Goal: Task Accomplishment & Management: Manage account settings

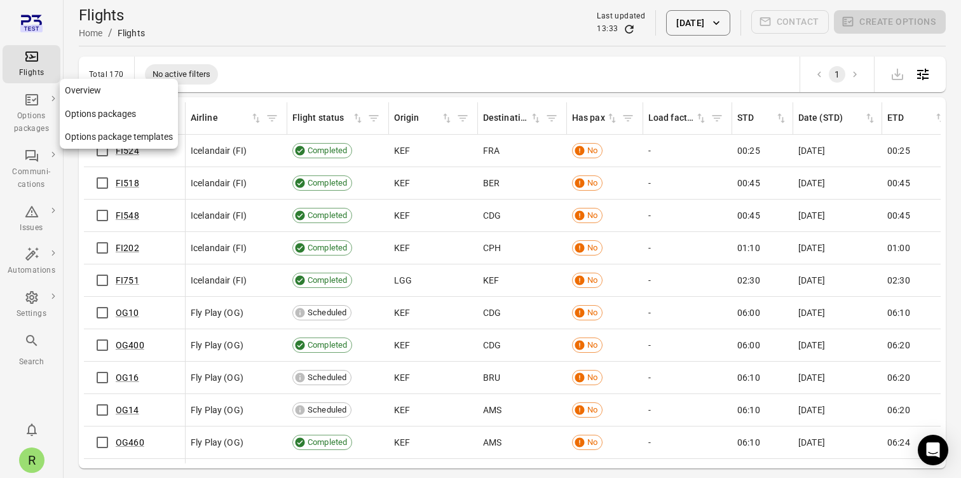
click at [27, 130] on div "Options packages" at bounding box center [32, 122] width 48 height 25
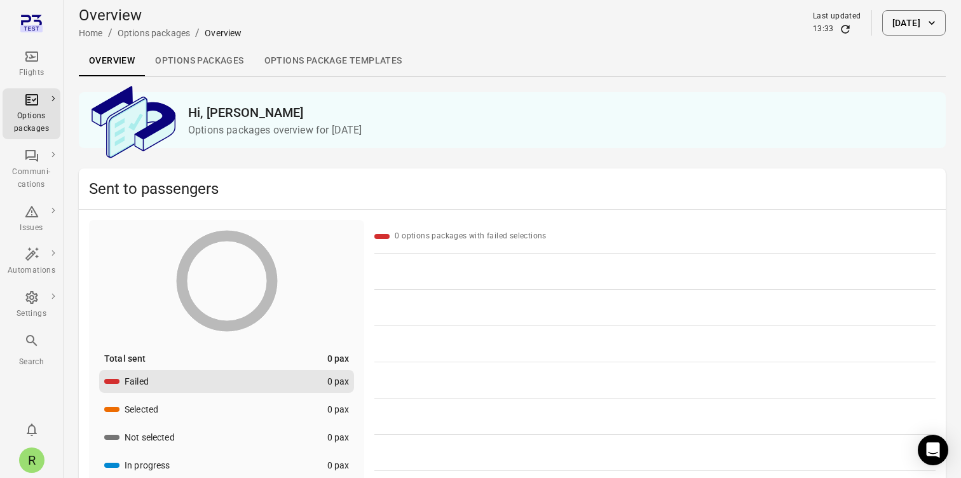
click at [234, 60] on link "Options packages" at bounding box center [199, 61] width 109 height 31
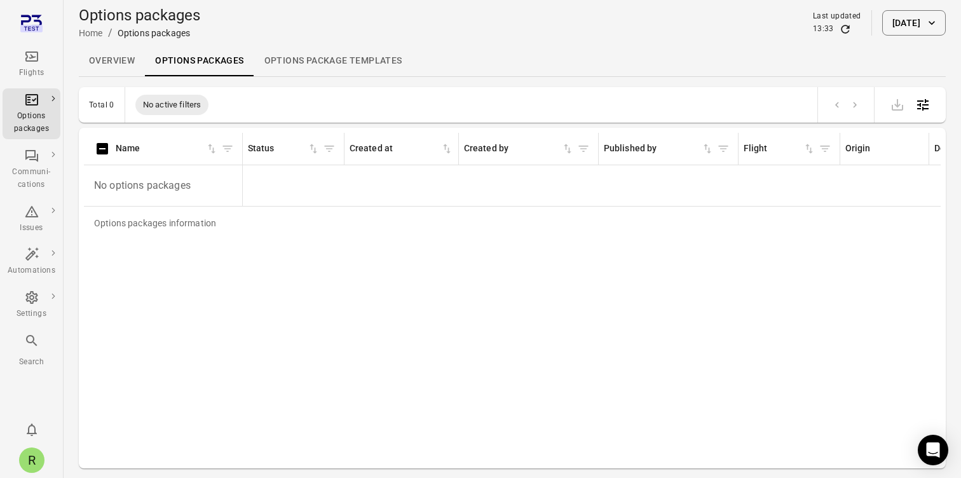
click at [882, 25] on button "[DATE]" at bounding box center [914, 22] width 64 height 25
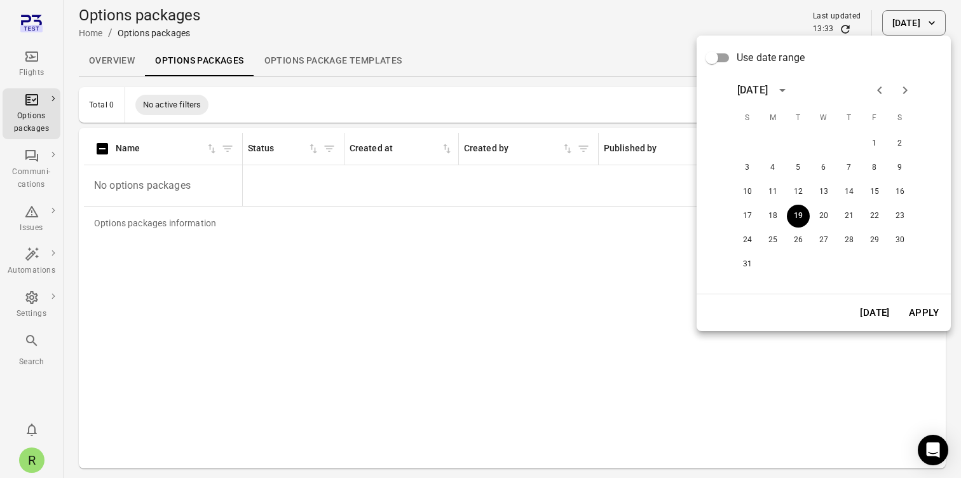
click at [738, 58] on span "Use date range" at bounding box center [771, 57] width 68 height 15
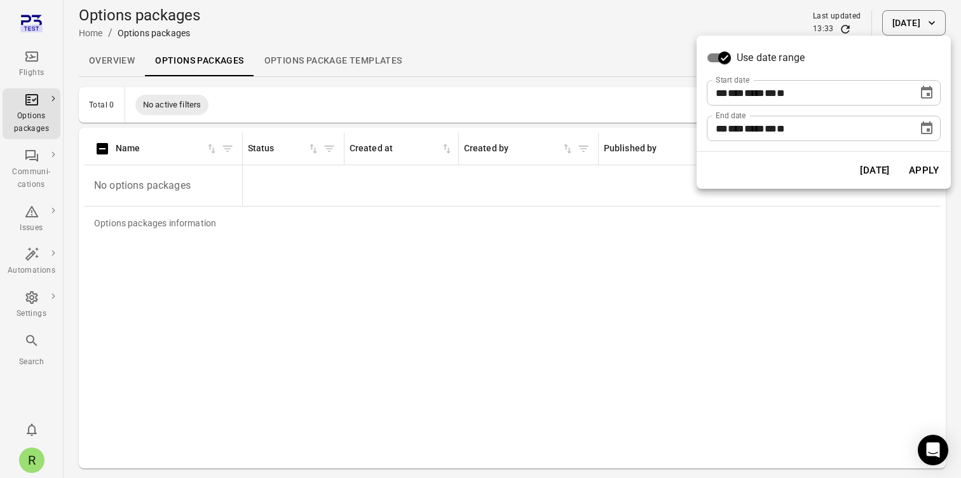
click at [740, 91] on span "***" at bounding box center [736, 93] width 17 height 10
click at [921, 97] on icon "Choose date, selected date is Aug 19, 2025" at bounding box center [926, 92] width 11 height 13
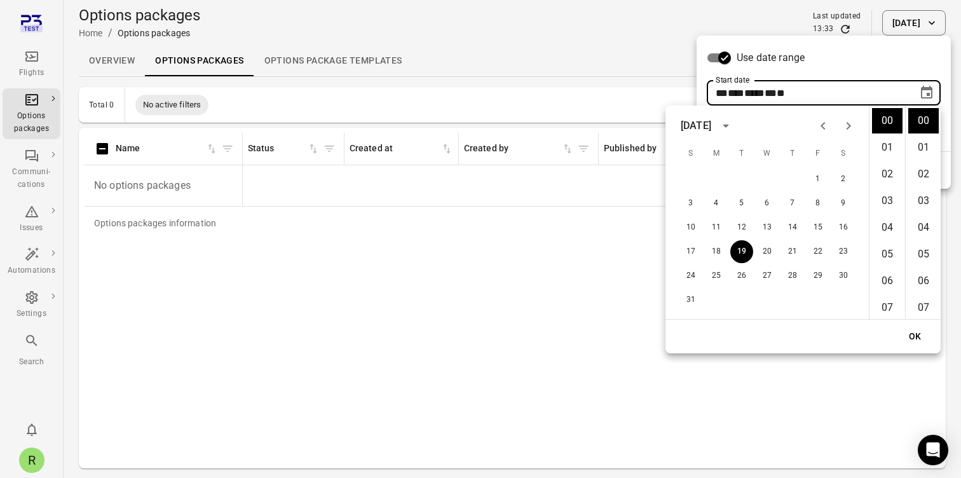
click at [814, 121] on button "Previous month" at bounding box center [822, 125] width 25 height 25
click at [690, 184] on button "1" at bounding box center [690, 179] width 23 height 23
type input "**********"
click at [914, 339] on button "OK" at bounding box center [915, 337] width 41 height 24
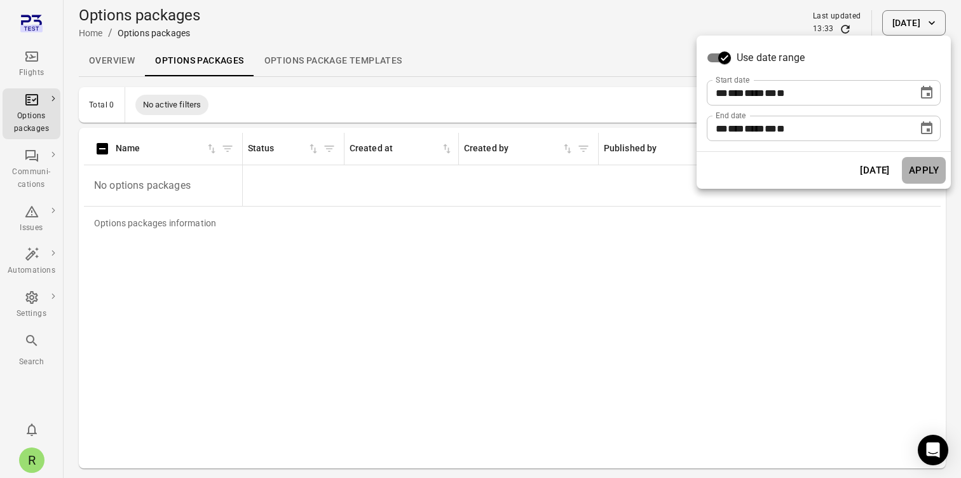
click at [927, 169] on button "Apply" at bounding box center [924, 170] width 44 height 27
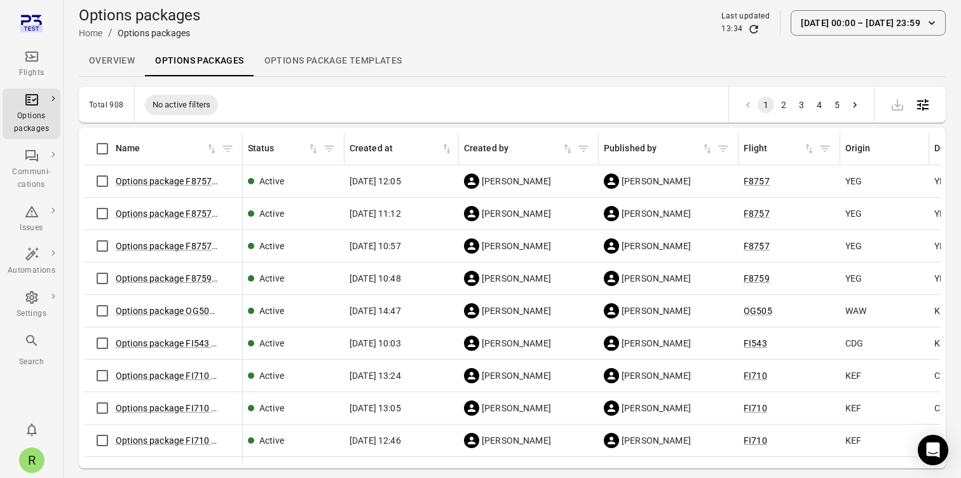
click at [121, 58] on link "Overview" at bounding box center [112, 61] width 66 height 31
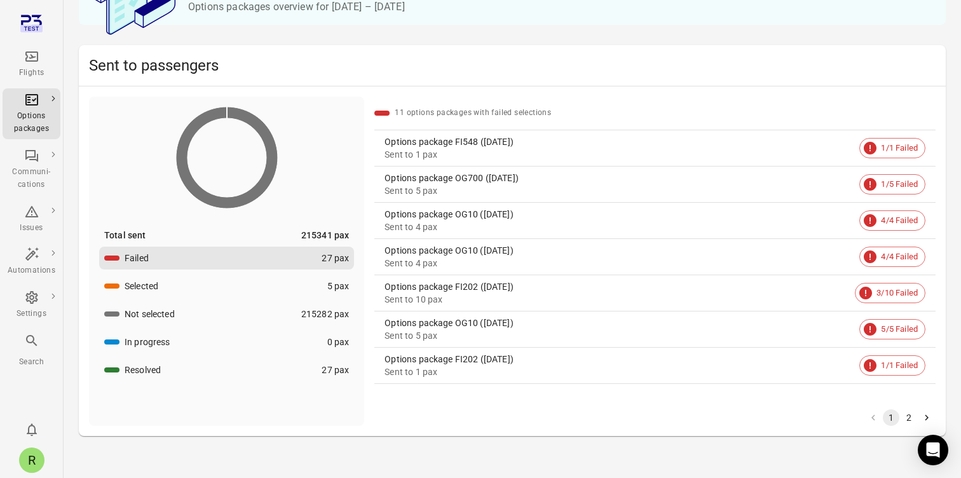
scroll to position [132, 0]
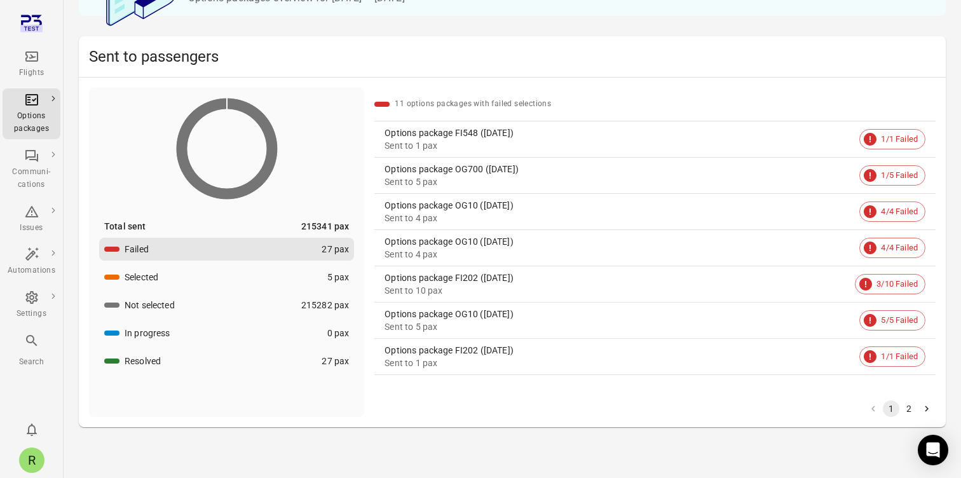
click at [906, 136] on span "1/1 Failed" at bounding box center [899, 139] width 51 height 13
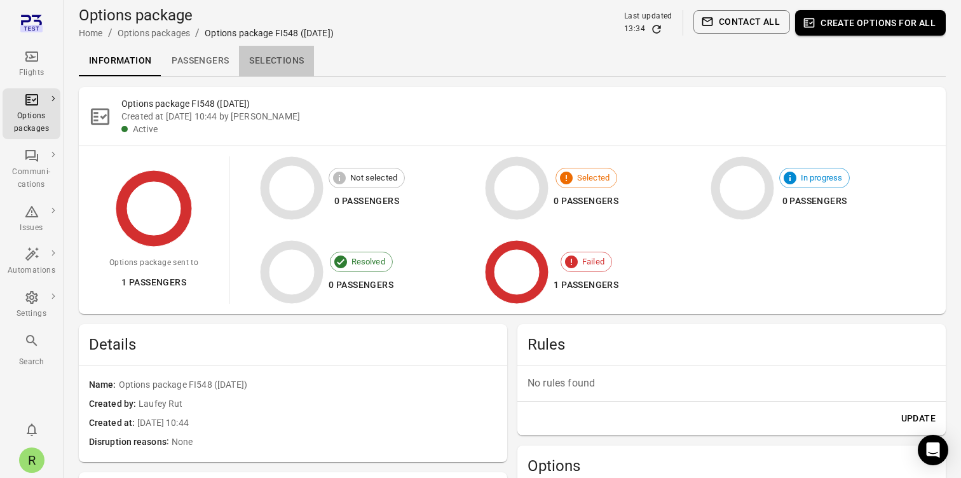
click at [298, 55] on link "Selections" at bounding box center [276, 61] width 75 height 31
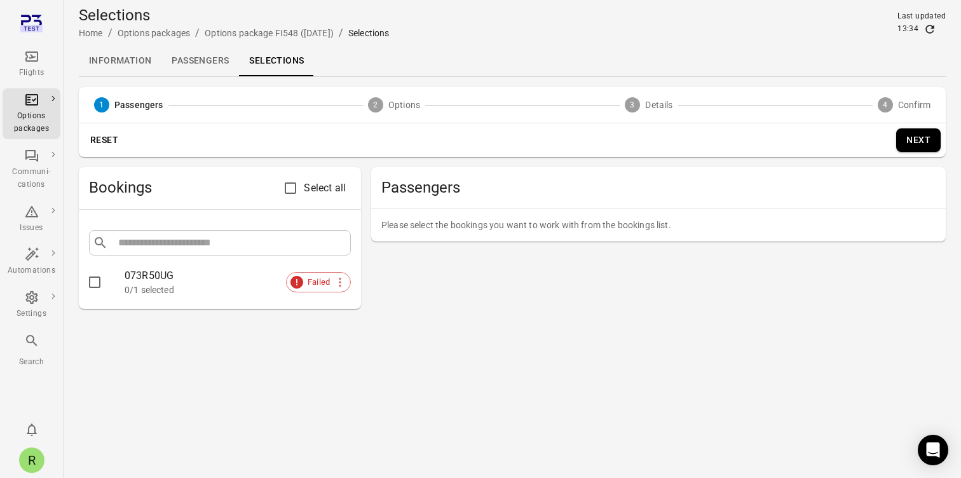
click at [131, 60] on link "Information" at bounding box center [120, 61] width 83 height 31
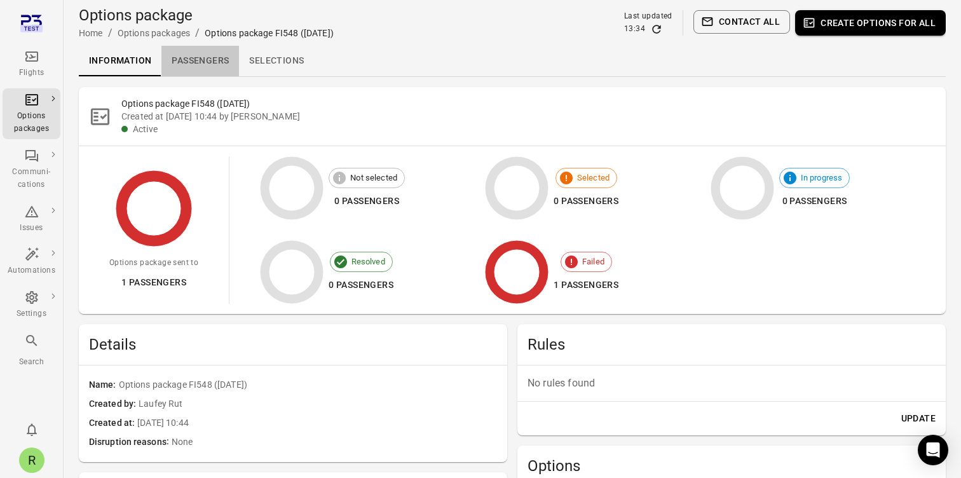
click at [212, 67] on link "Passengers" at bounding box center [200, 61] width 78 height 31
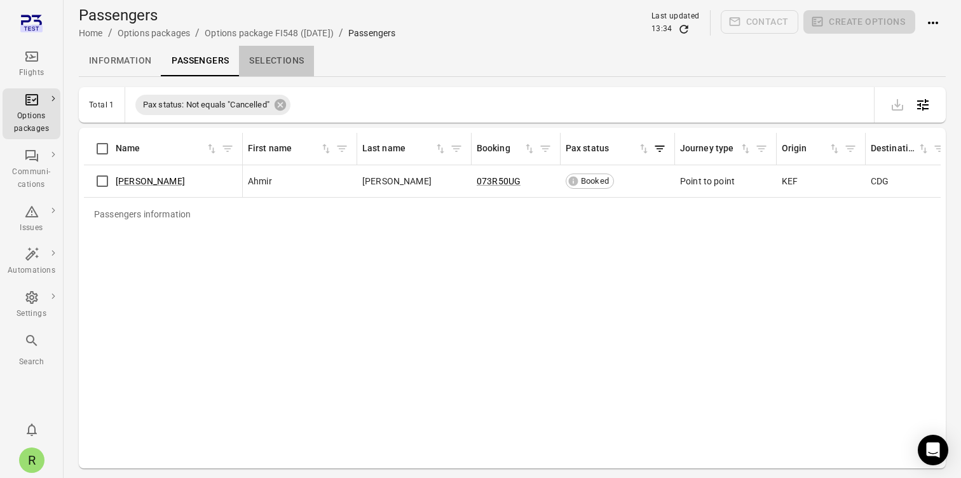
click at [285, 65] on link "Selections" at bounding box center [276, 61] width 75 height 31
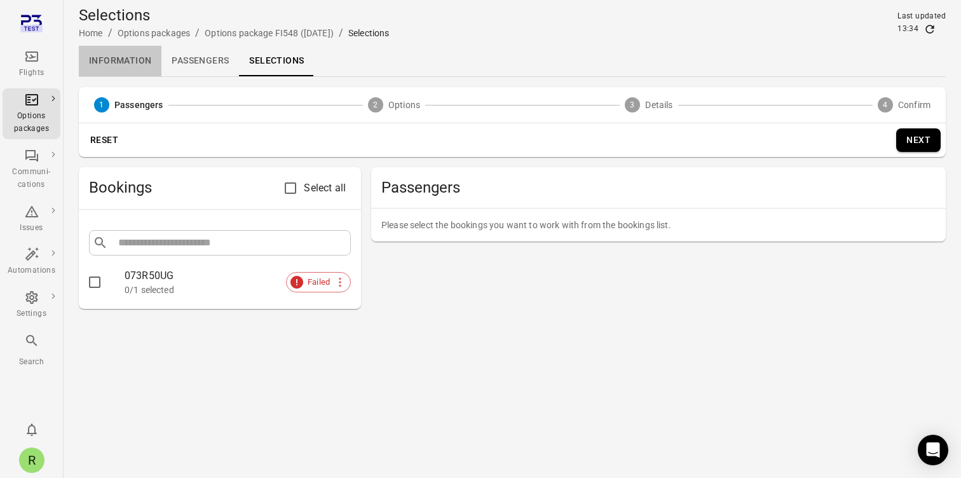
click at [135, 64] on link "Information" at bounding box center [120, 61] width 83 height 31
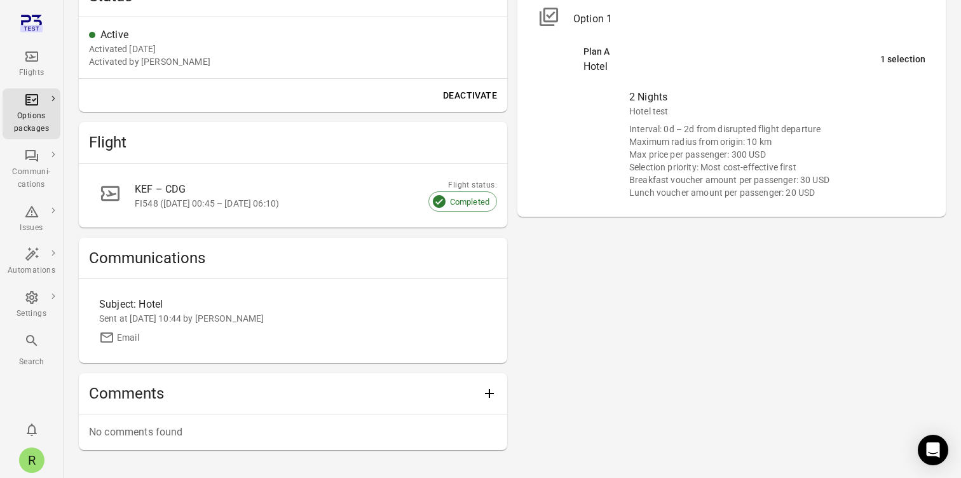
scroll to position [497, 0]
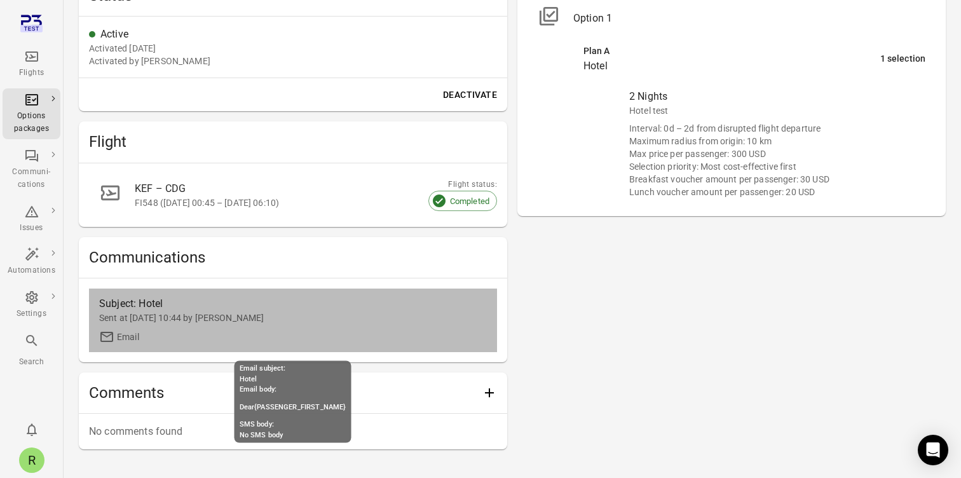
click at [133, 340] on div "Email" at bounding box center [128, 337] width 22 height 13
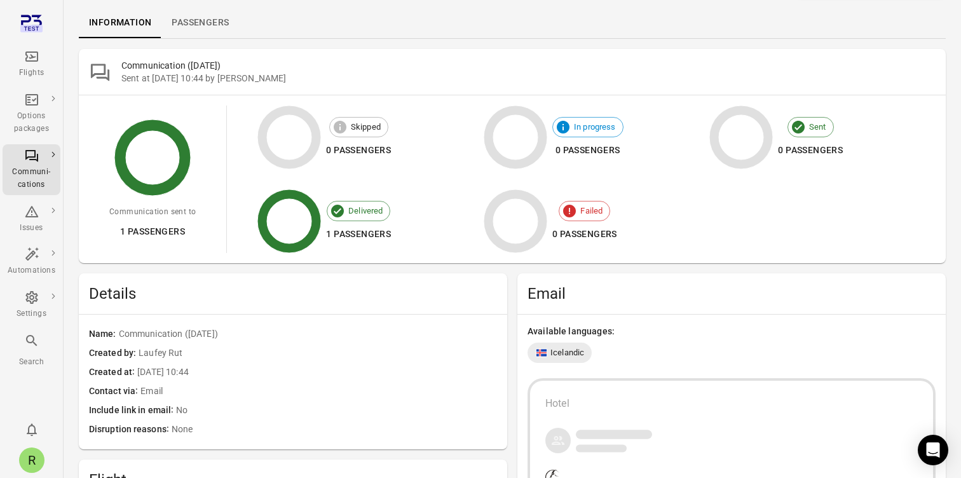
scroll to position [39, 0]
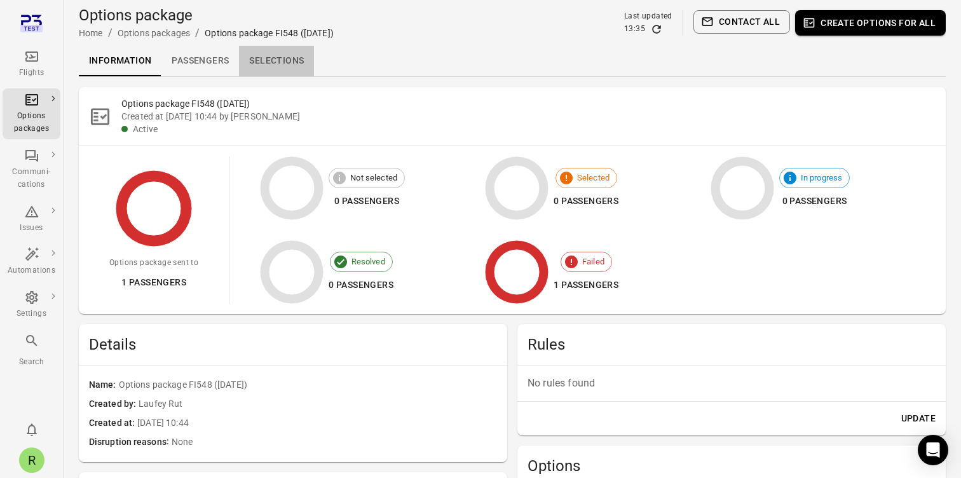
click at [267, 62] on link "Selections" at bounding box center [276, 61] width 75 height 31
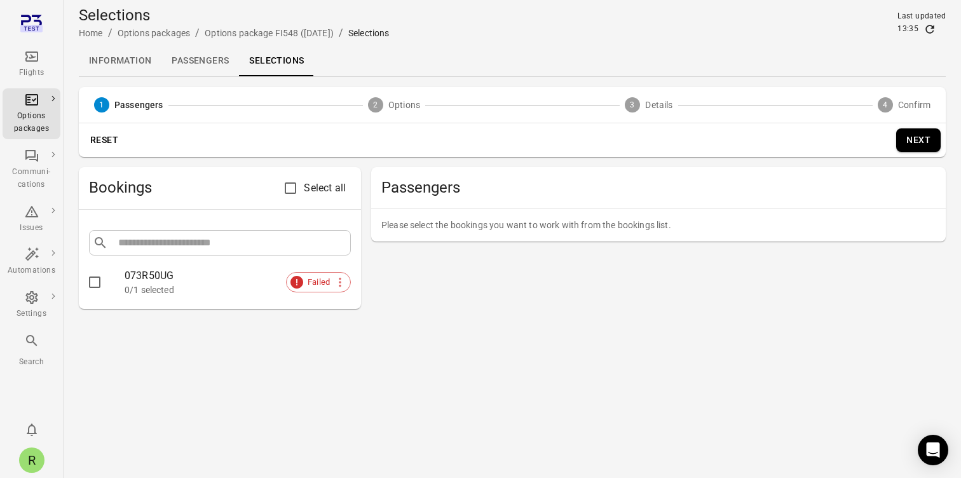
click at [249, 271] on div "073R50UG" at bounding box center [238, 275] width 226 height 15
click at [217, 287] on div "0/1 selected" at bounding box center [238, 289] width 226 height 13
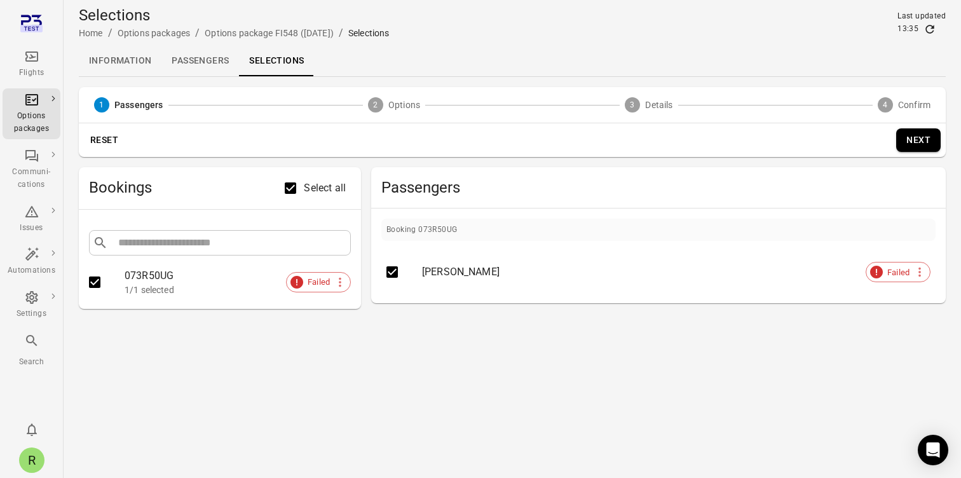
click at [683, 282] on li "[PERSON_NAME] Failed" at bounding box center [658, 272] width 544 height 32
click at [900, 270] on span "Failed" at bounding box center [898, 272] width 36 height 13
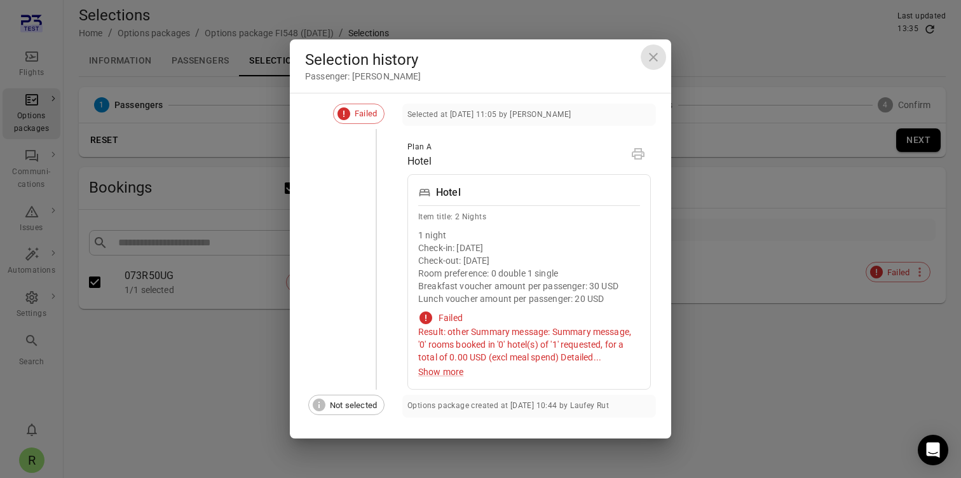
click at [652, 60] on icon "Close dialog" at bounding box center [653, 57] width 15 height 15
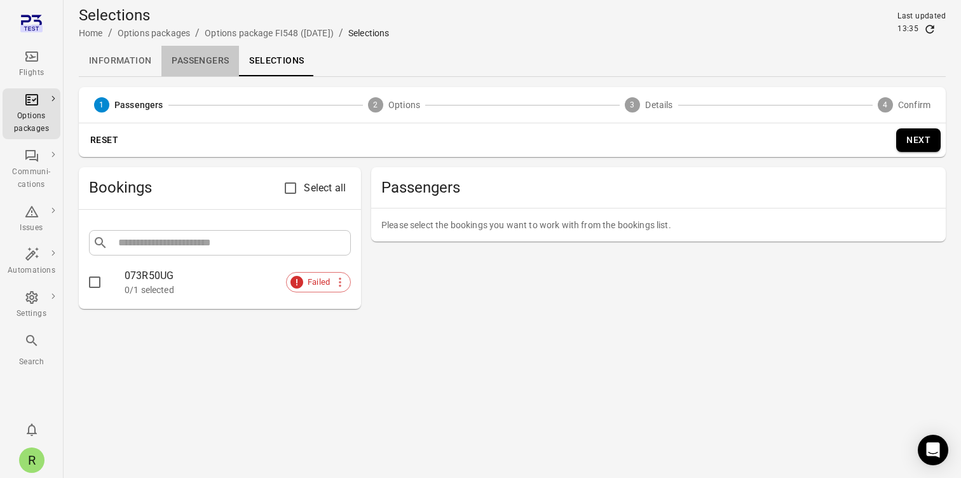
click at [215, 67] on link "Passengers" at bounding box center [200, 61] width 78 height 31
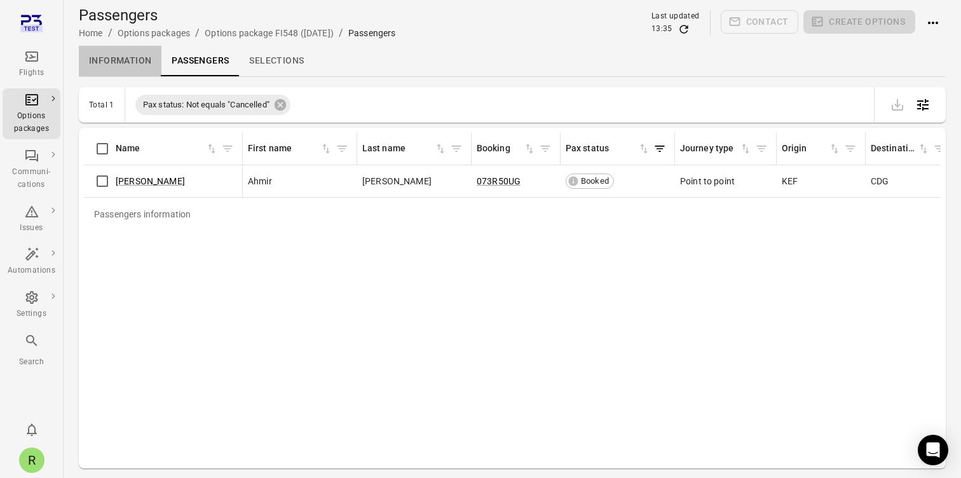
click at [116, 60] on link "Information" at bounding box center [120, 61] width 83 height 31
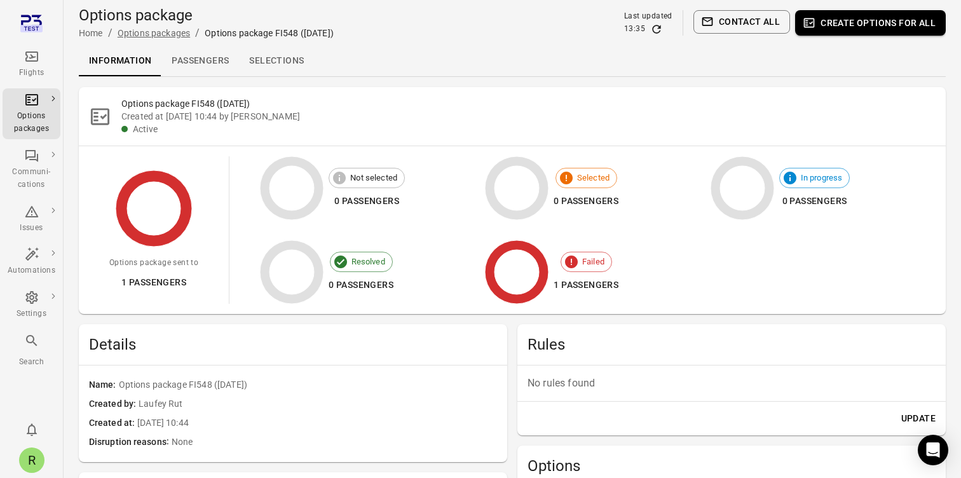
click at [179, 36] on link "Options packages" at bounding box center [154, 33] width 72 height 10
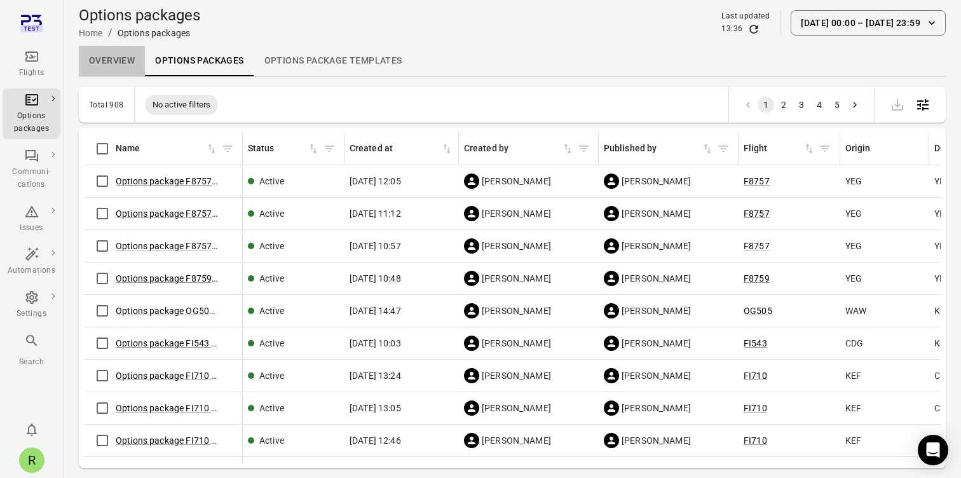
click at [114, 60] on link "Overview" at bounding box center [112, 61] width 66 height 31
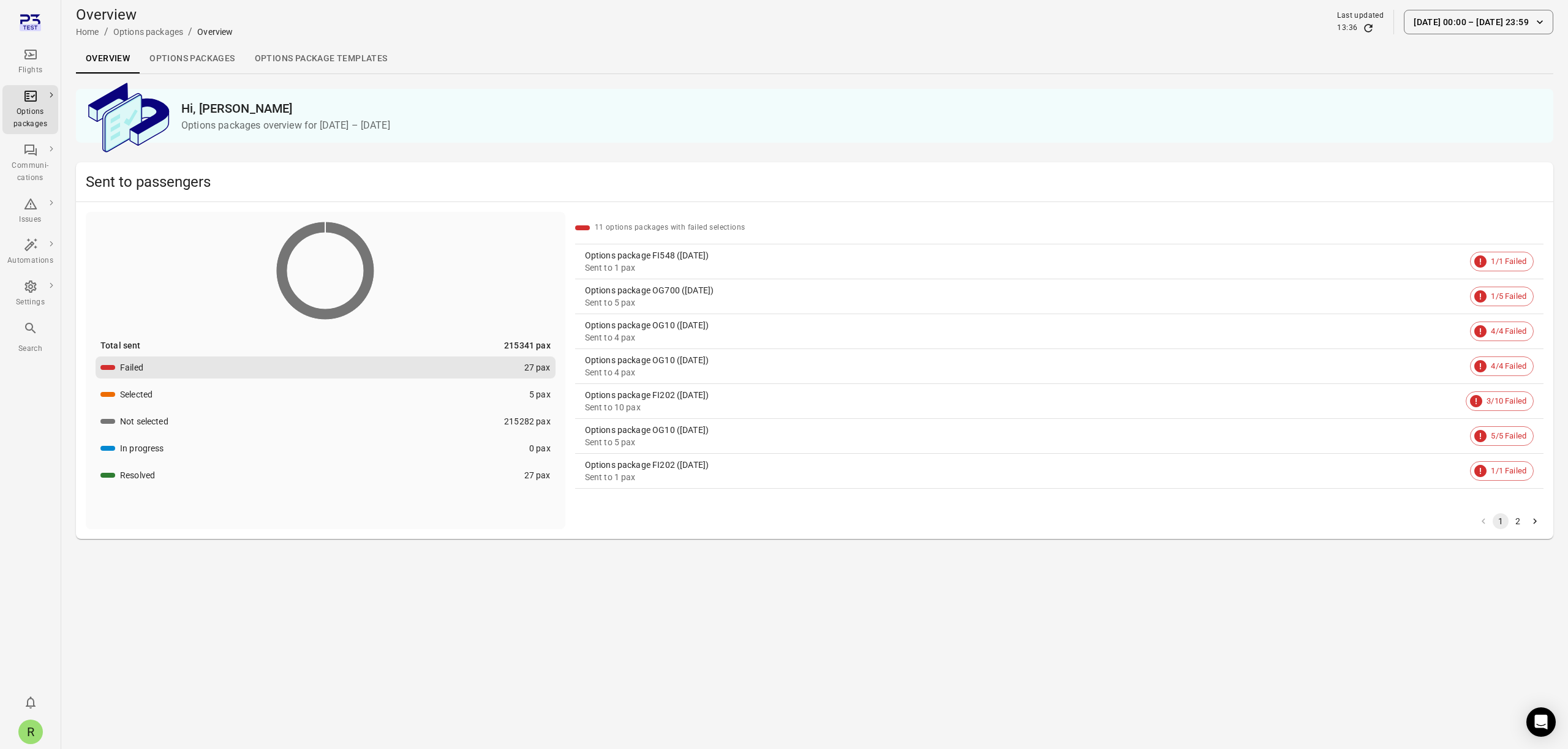
click at [210, 447] on button "In progress 0 pax" at bounding box center [325, 448] width 460 height 22
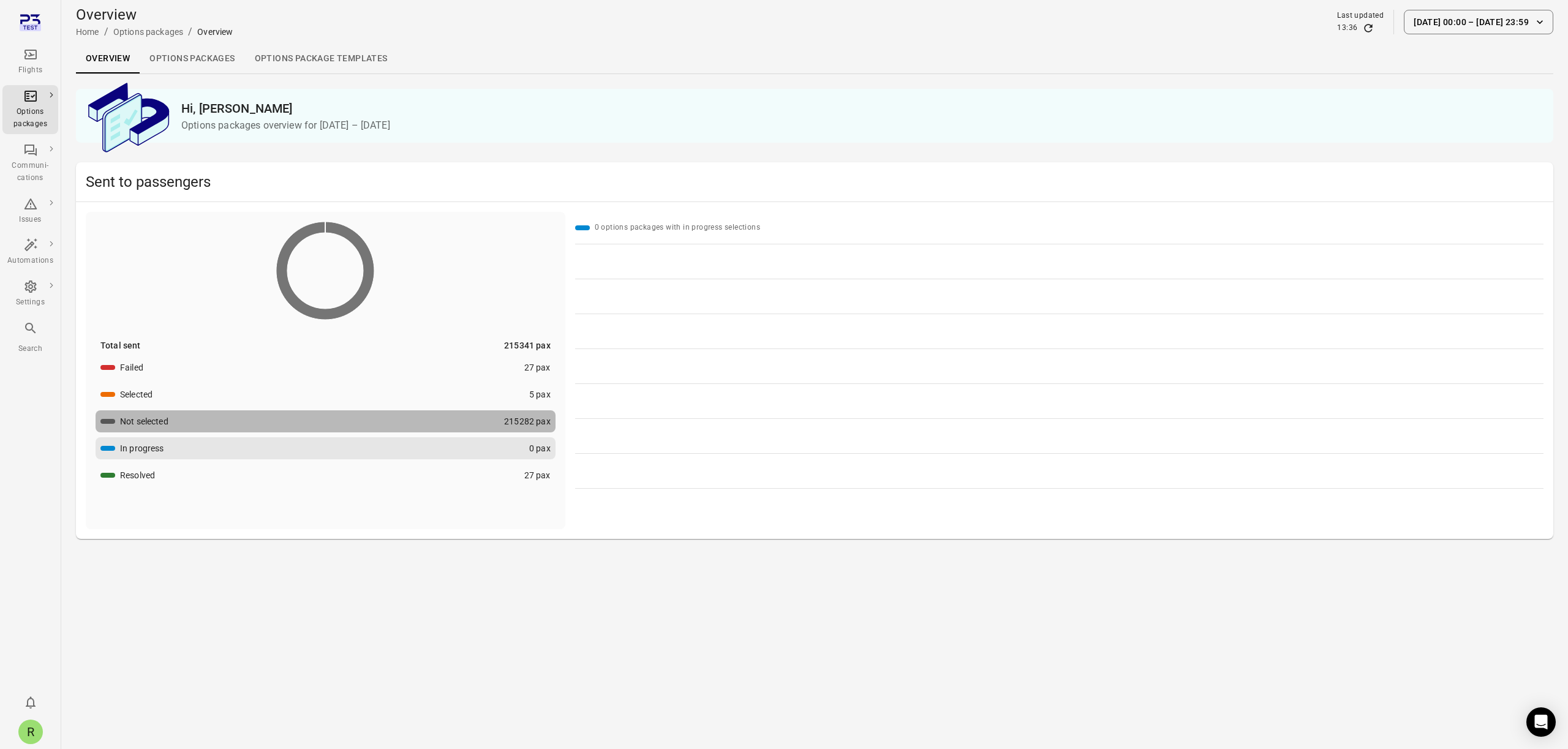
click at [332, 419] on button "Not selected 215282 pax" at bounding box center [325, 421] width 460 height 22
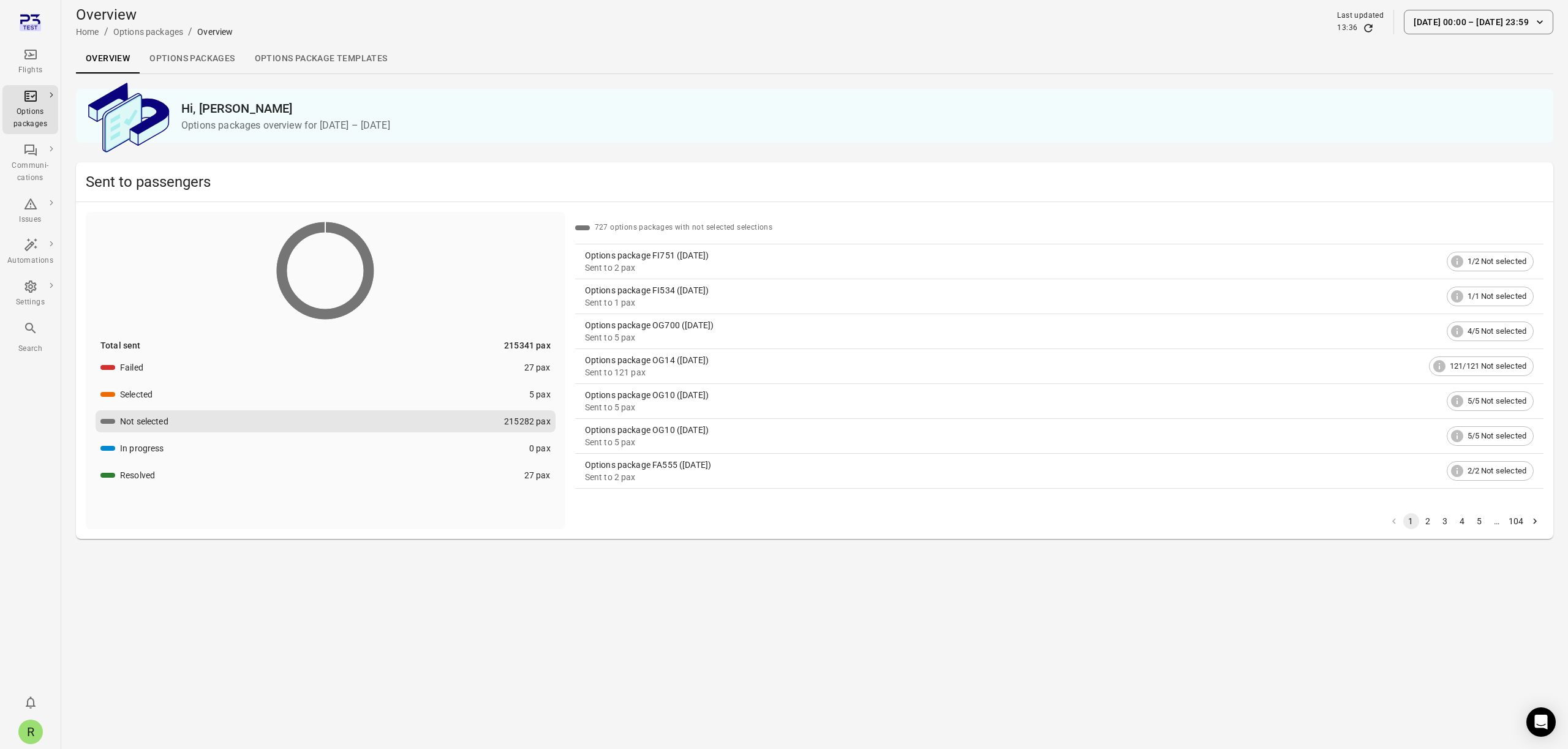
click at [925, 266] on span "1/2 Not selected" at bounding box center [1497, 261] width 72 height 13
